Goal: Task Accomplishment & Management: Use online tool/utility

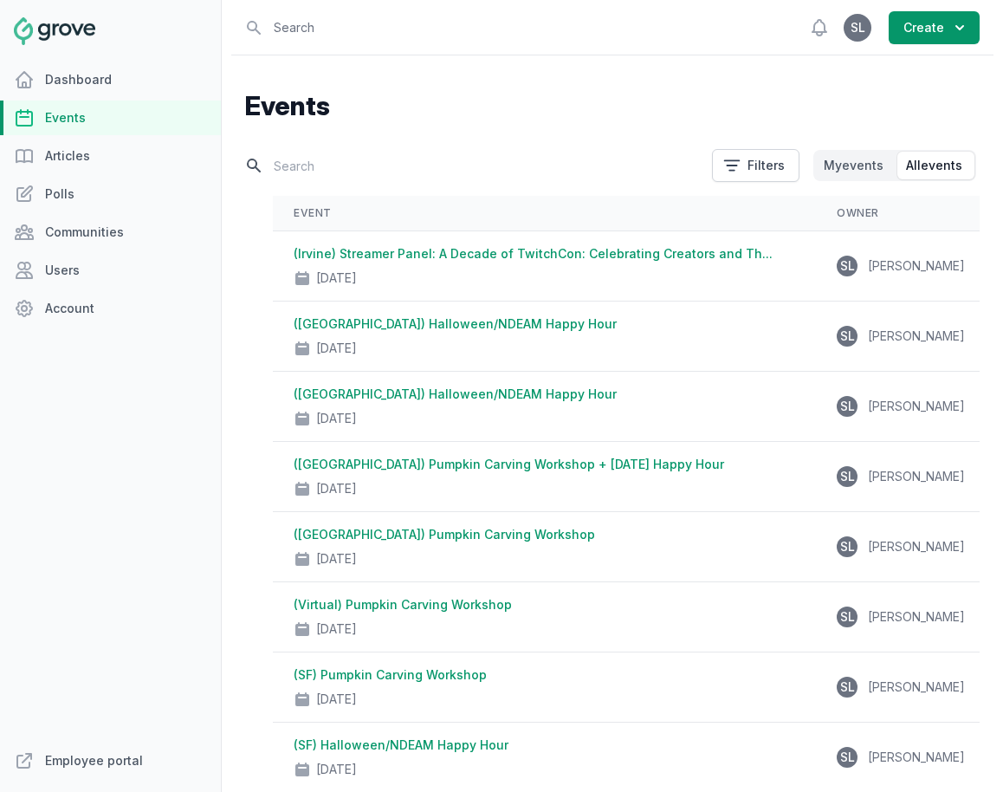
click at [295, 166] on input "text" at bounding box center [473, 166] width 457 height 30
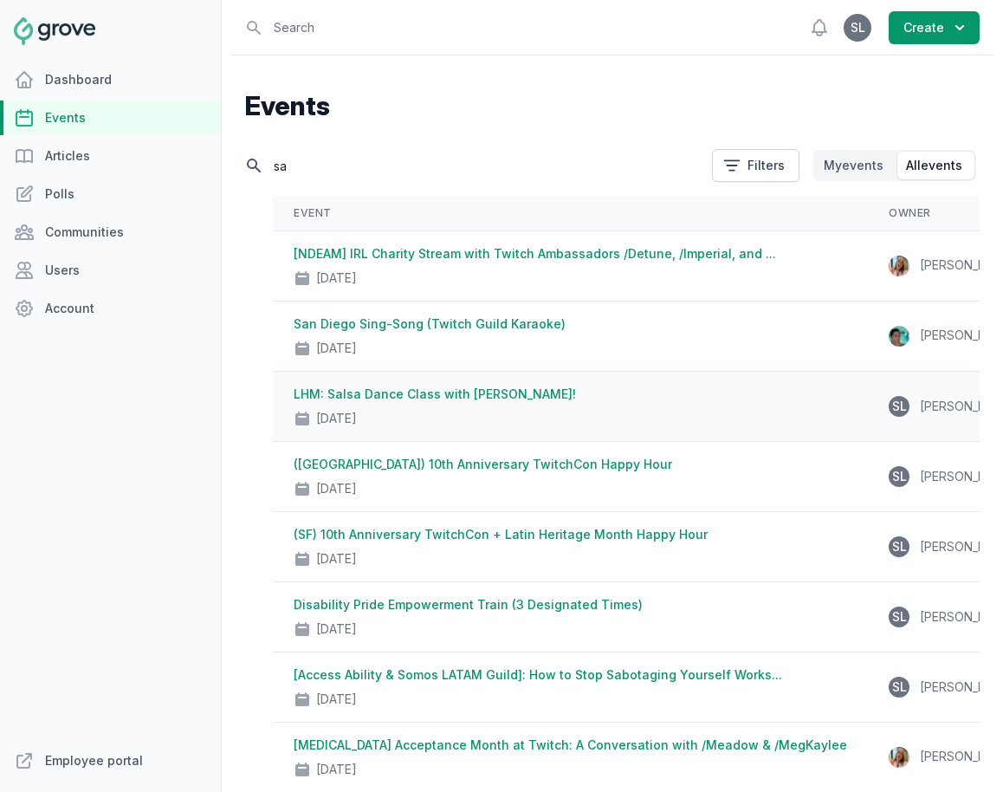
type input "sa"
click at [484, 399] on link "LHM: Salsa Dance Class with [PERSON_NAME]!" at bounding box center [435, 393] width 282 height 15
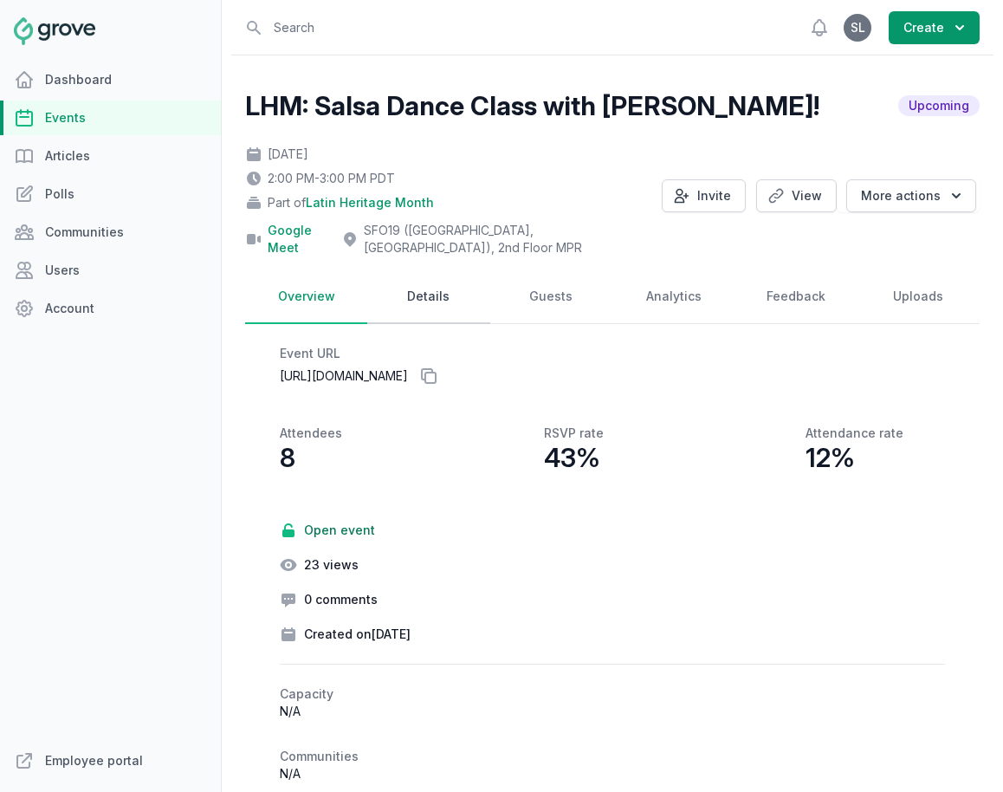
click at [449, 282] on link "Details" at bounding box center [428, 297] width 122 height 54
select select "85"
select select "43"
select select "false"
select select "2:00 PM"
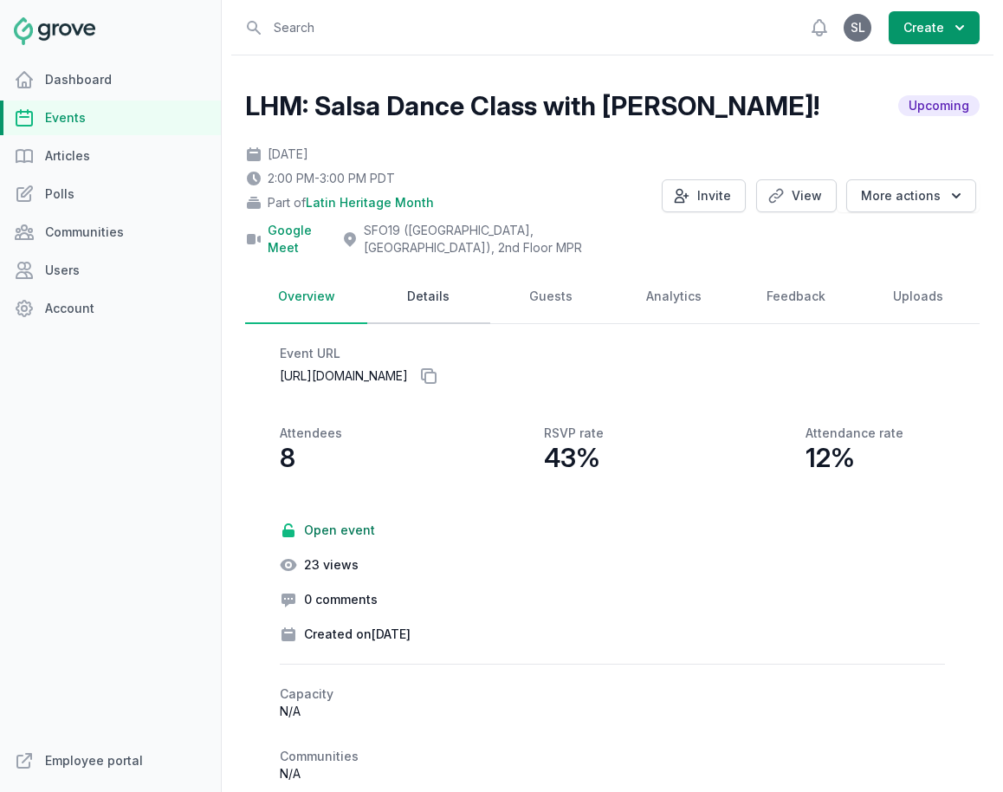
select select "3:00 PM"
select select "89"
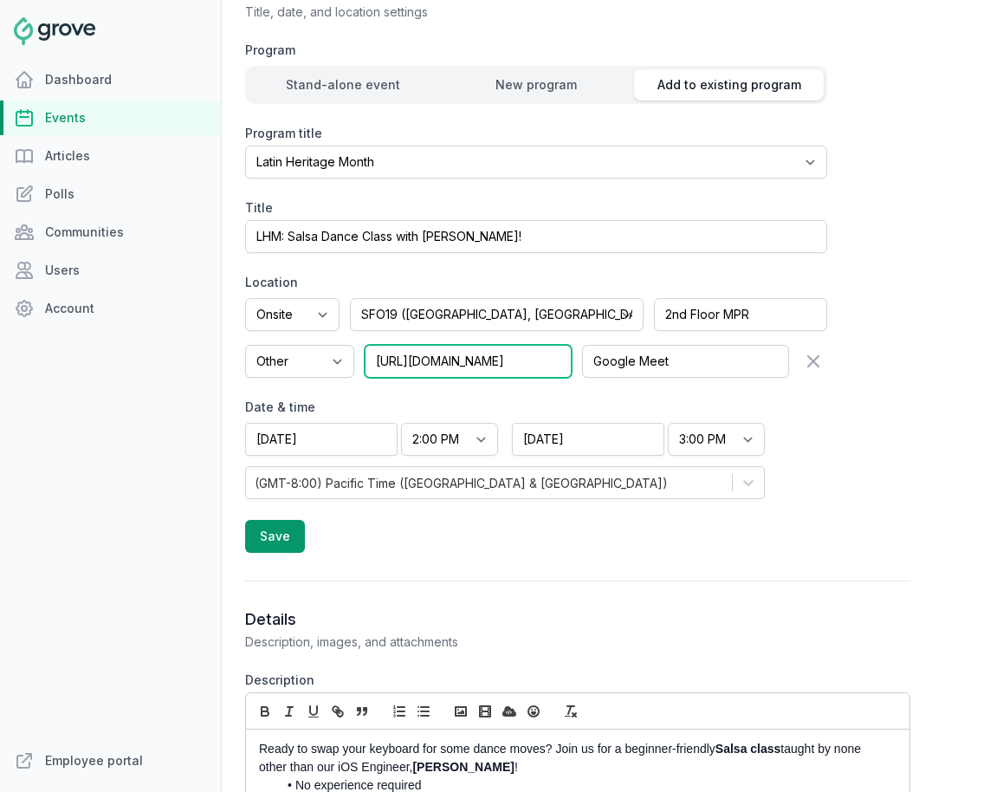
scroll to position [0, 33]
drag, startPoint x: 418, startPoint y: 345, endPoint x: 649, endPoint y: 333, distance: 231.7
click at [649, 345] on div "Google Meet Other [URL][DOMAIN_NAME] Google Meet" at bounding box center [536, 361] width 582 height 33
click at [522, 345] on input "[URL][DOMAIN_NAME]" at bounding box center [468, 361] width 207 height 33
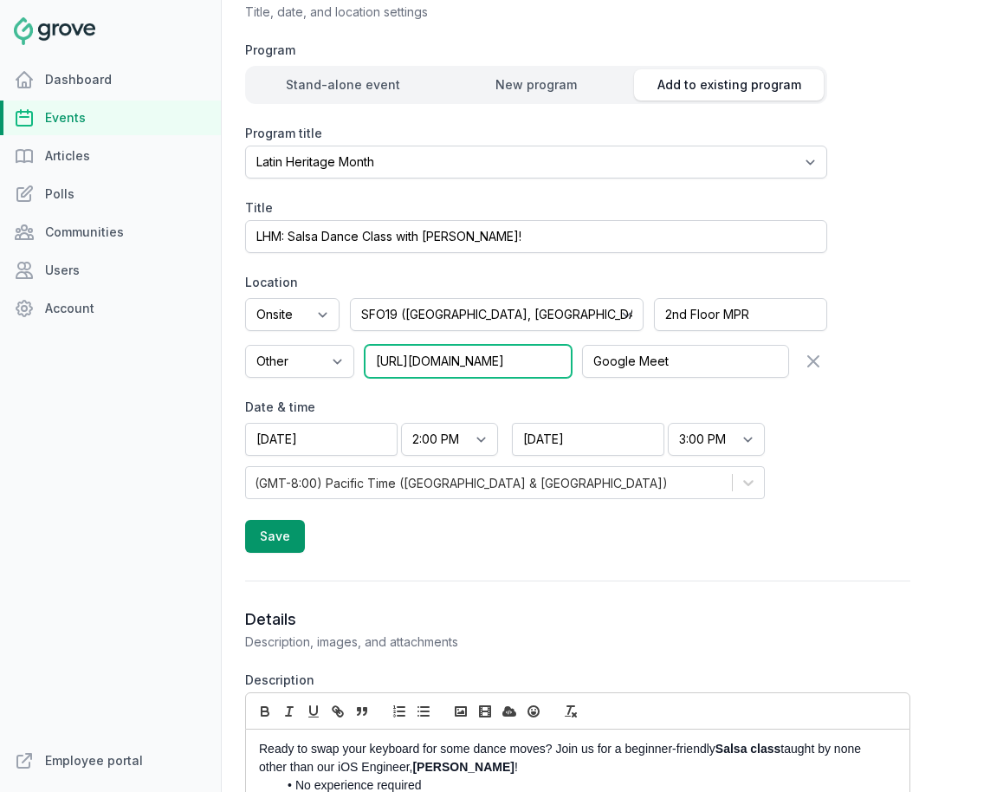
click at [522, 345] on input "[URL][DOMAIN_NAME]" at bounding box center [468, 361] width 207 height 33
paste input "ddk-umgq-ped"
type input "[URL][DOMAIN_NAME]"
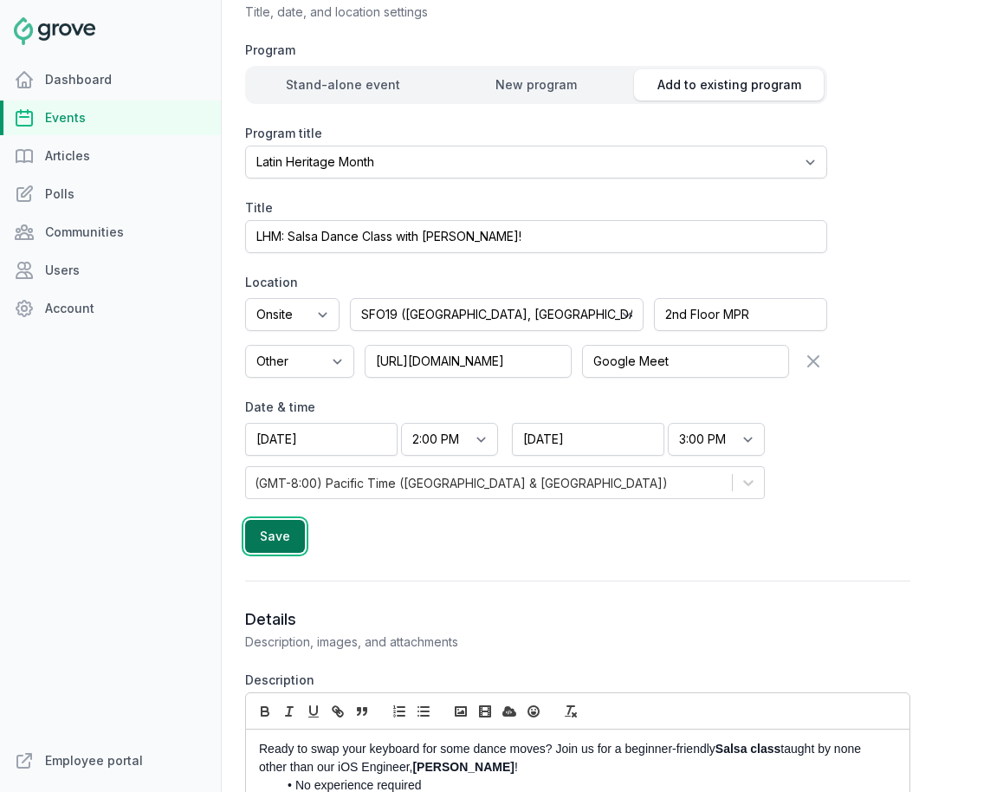
click at [279, 523] on button "Save" at bounding box center [275, 536] width 60 height 33
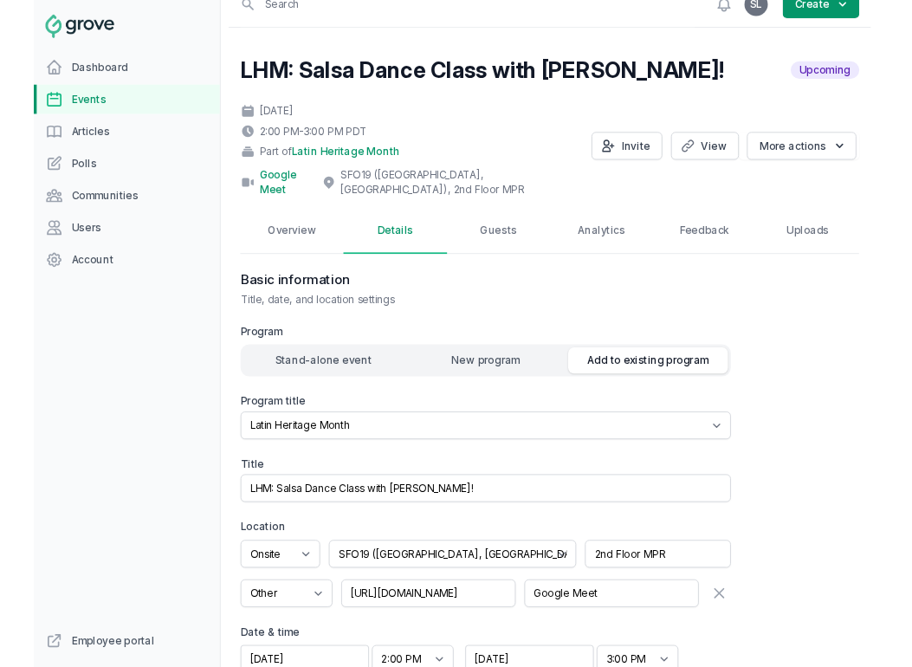
scroll to position [0, 0]
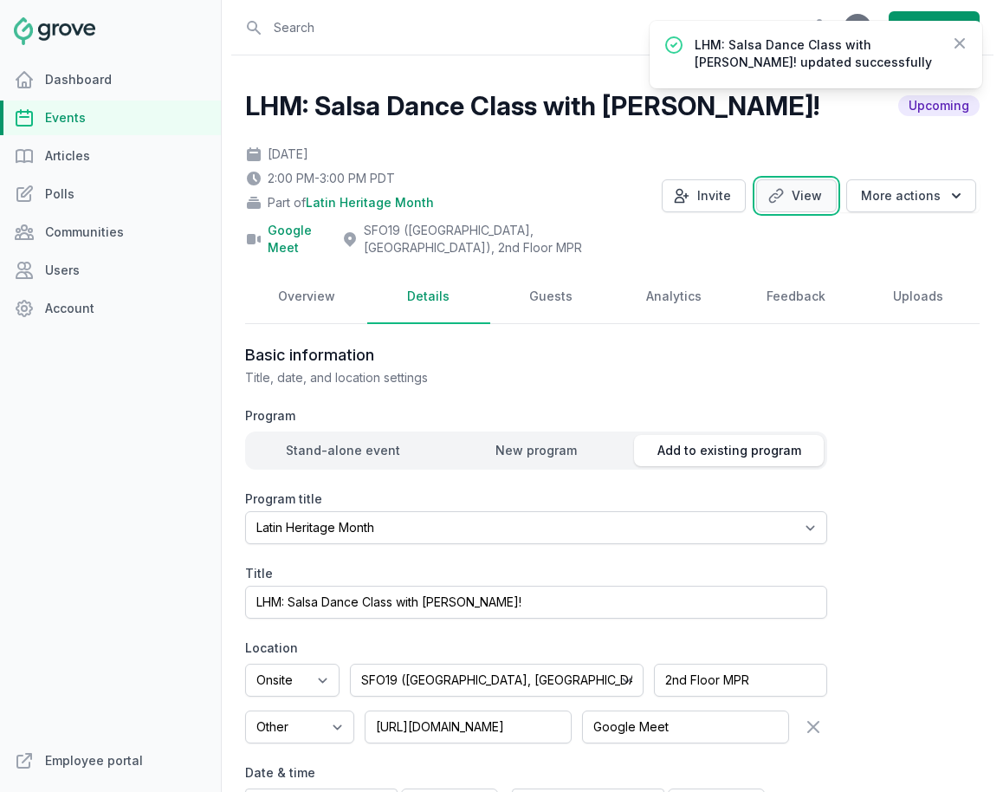
click at [795, 193] on link "View" at bounding box center [796, 195] width 81 height 33
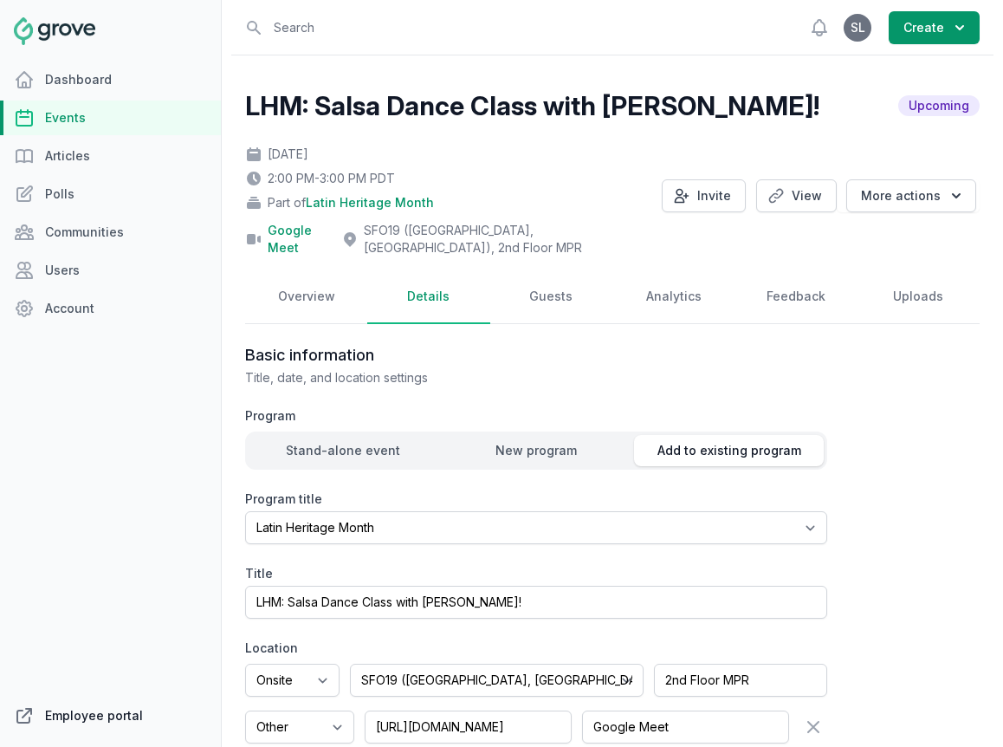
click at [107, 716] on link "Employee portal" at bounding box center [110, 715] width 221 height 35
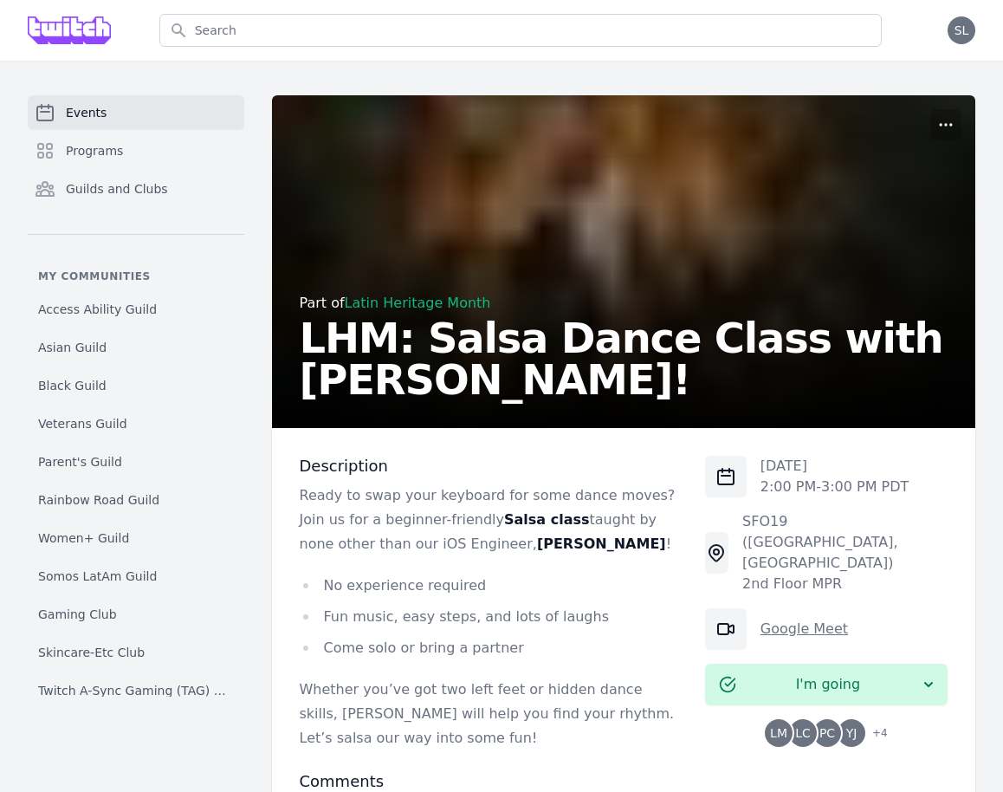
click at [785, 620] on link "Google Meet" at bounding box center [805, 628] width 88 height 16
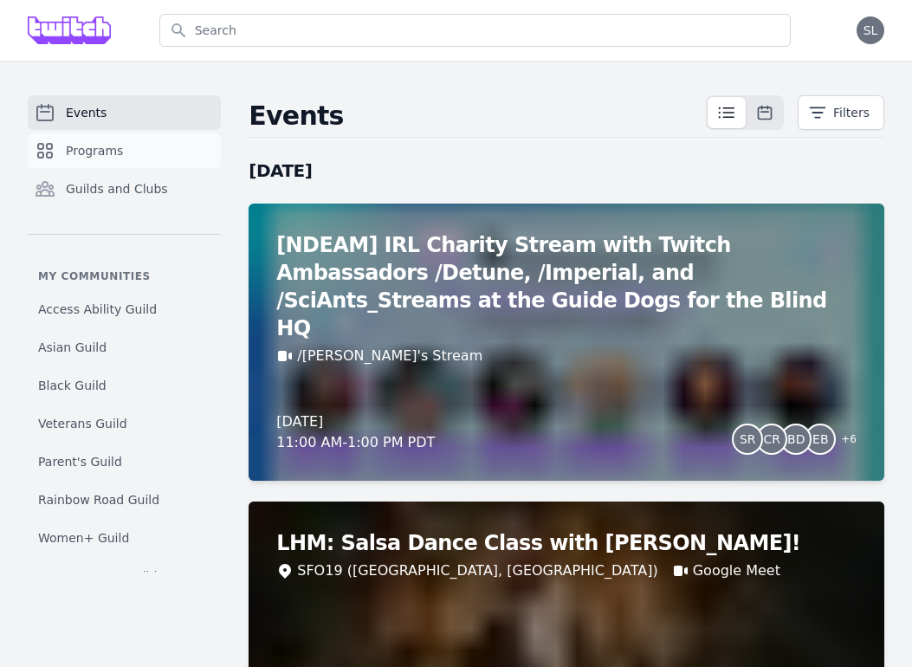
click at [73, 146] on span "Programs" at bounding box center [94, 150] width 57 height 17
